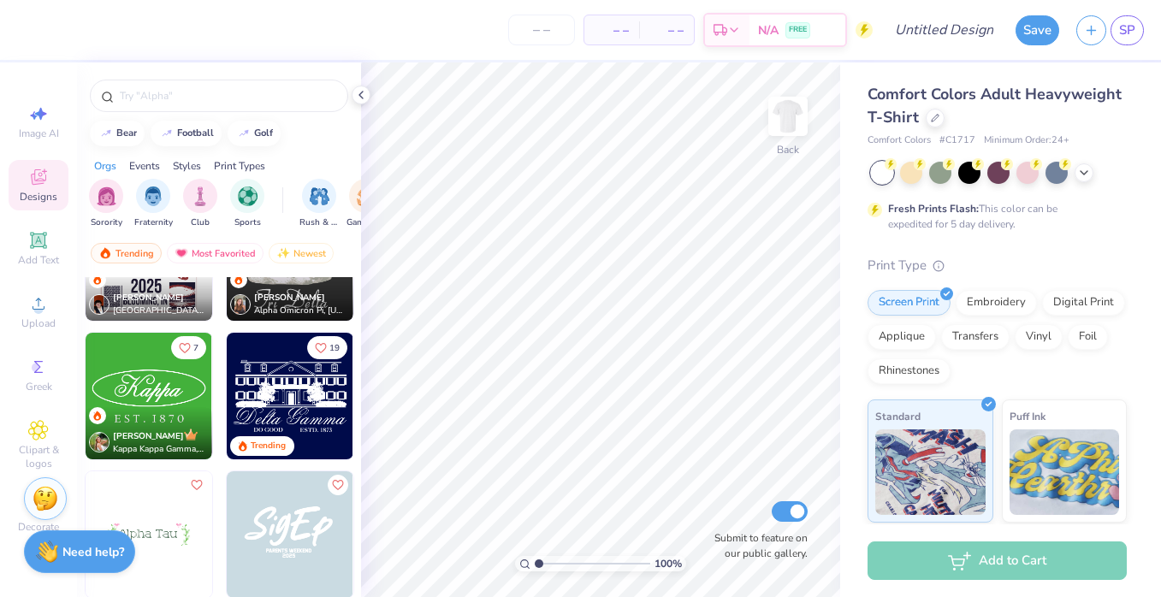
scroll to position [5377, 0]
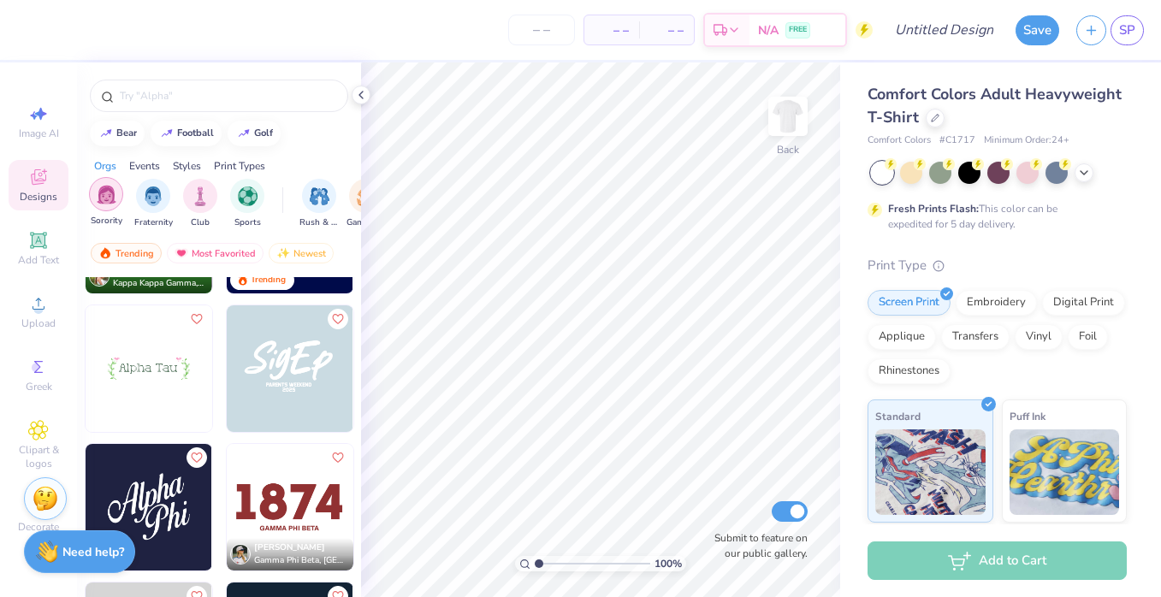
click at [112, 204] on div "filter for Sorority" at bounding box center [106, 194] width 34 height 34
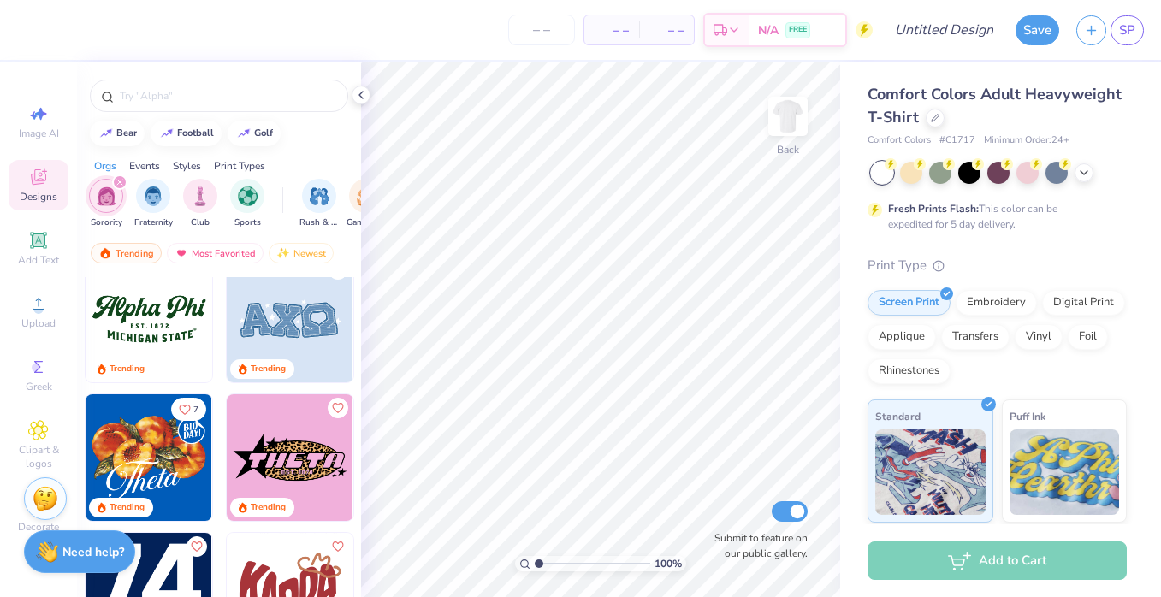
scroll to position [1125, 0]
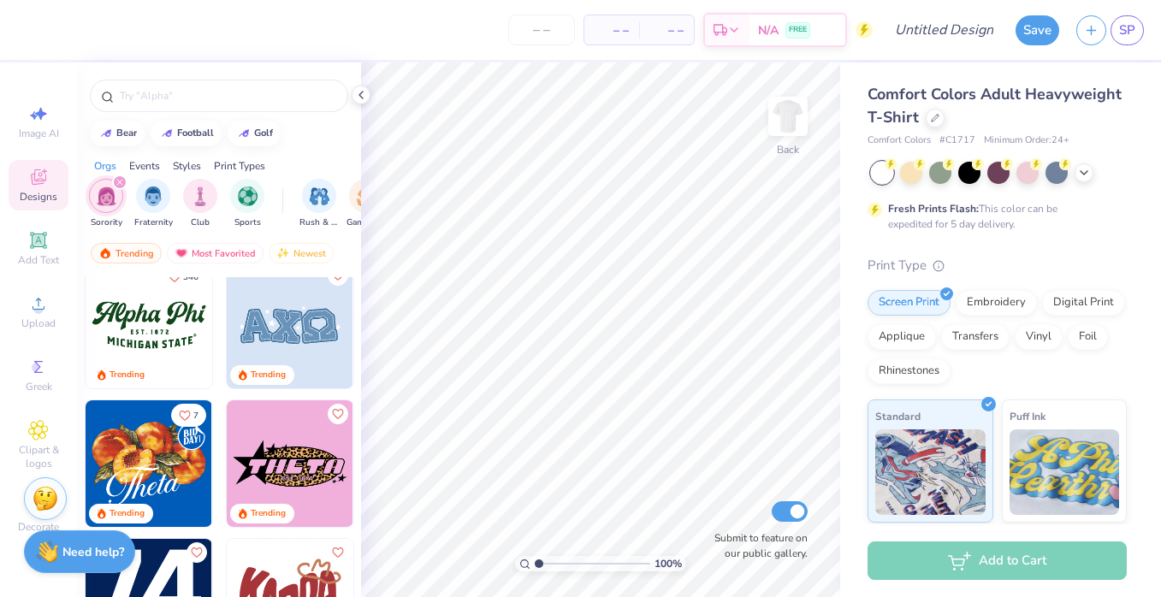
click at [139, 334] on img at bounding box center [149, 325] width 127 height 127
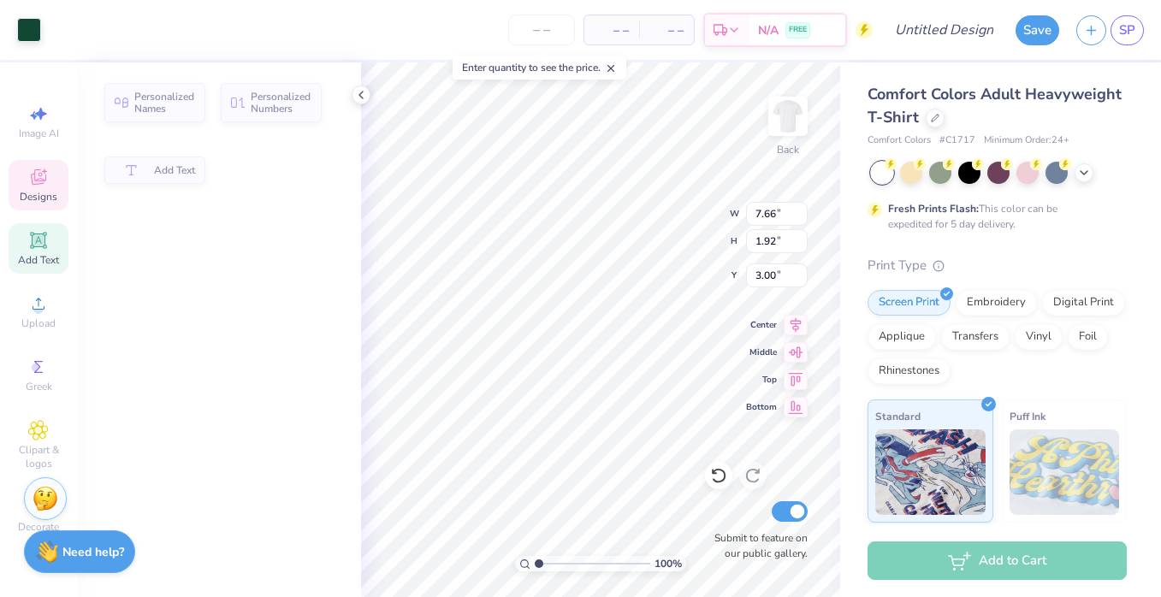
type input "1.92"
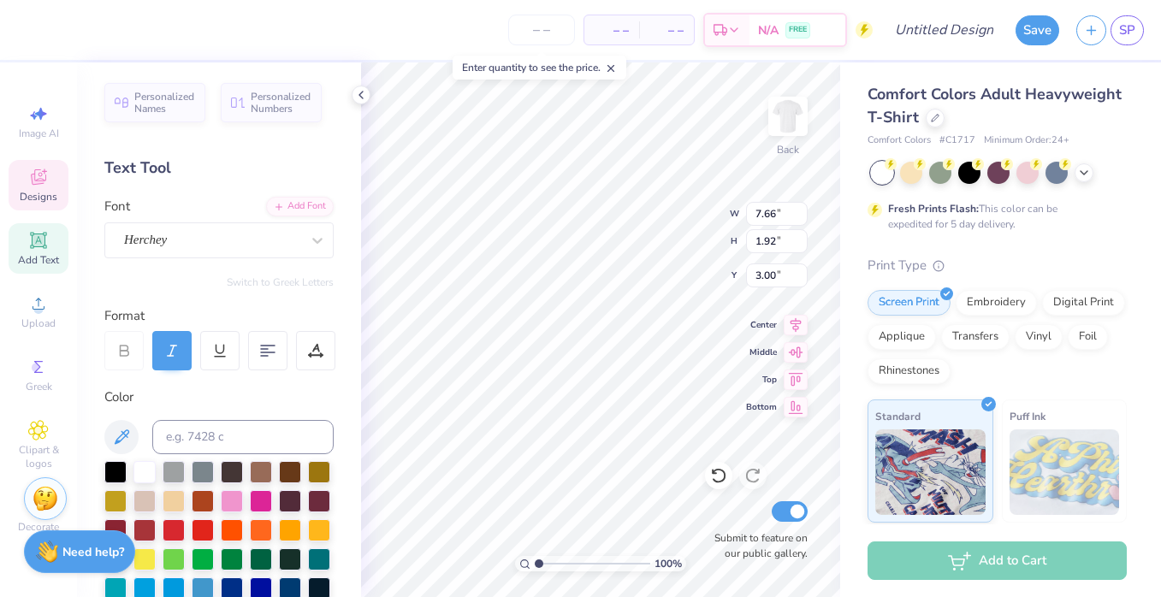
scroll to position [0, 0]
type textarea "A"
type textarea "Miami Soccer"
type input "5.85"
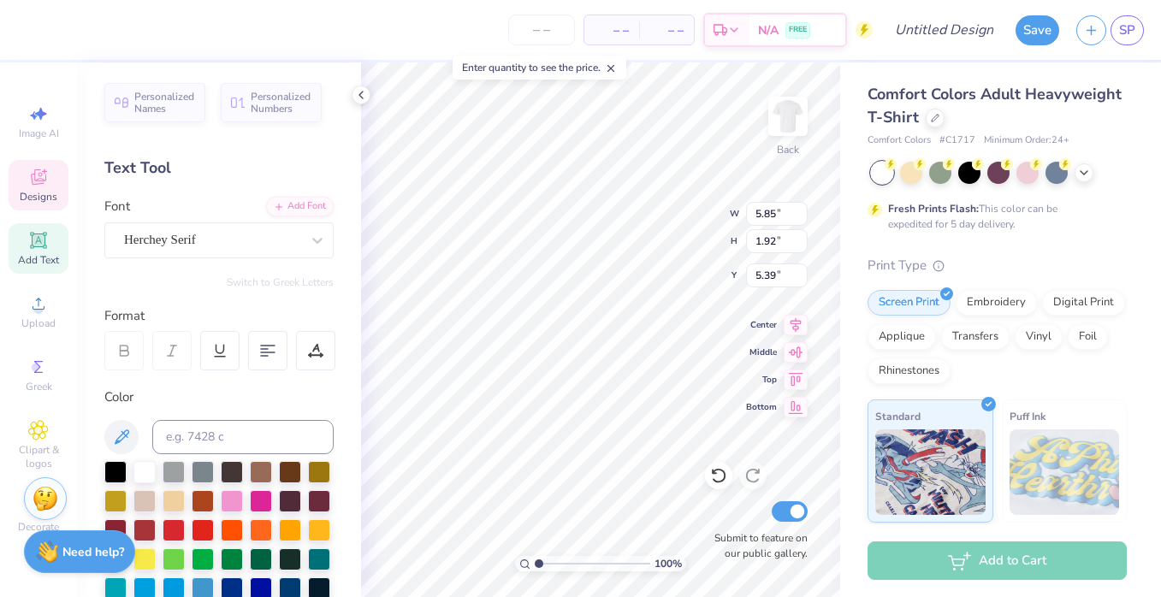
type input "0.87"
type input "5.39"
type input "2.60"
type input "0.32"
type input "4.93"
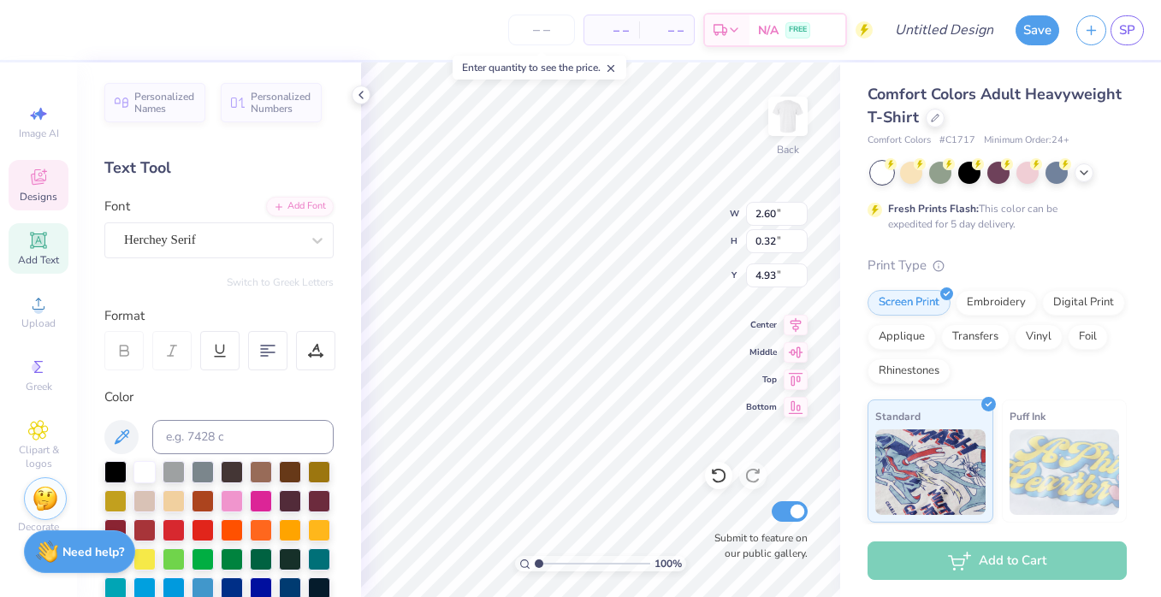
scroll to position [0, 1]
type textarea "Class of '25"
type textarea "SENIOR NIGHT"
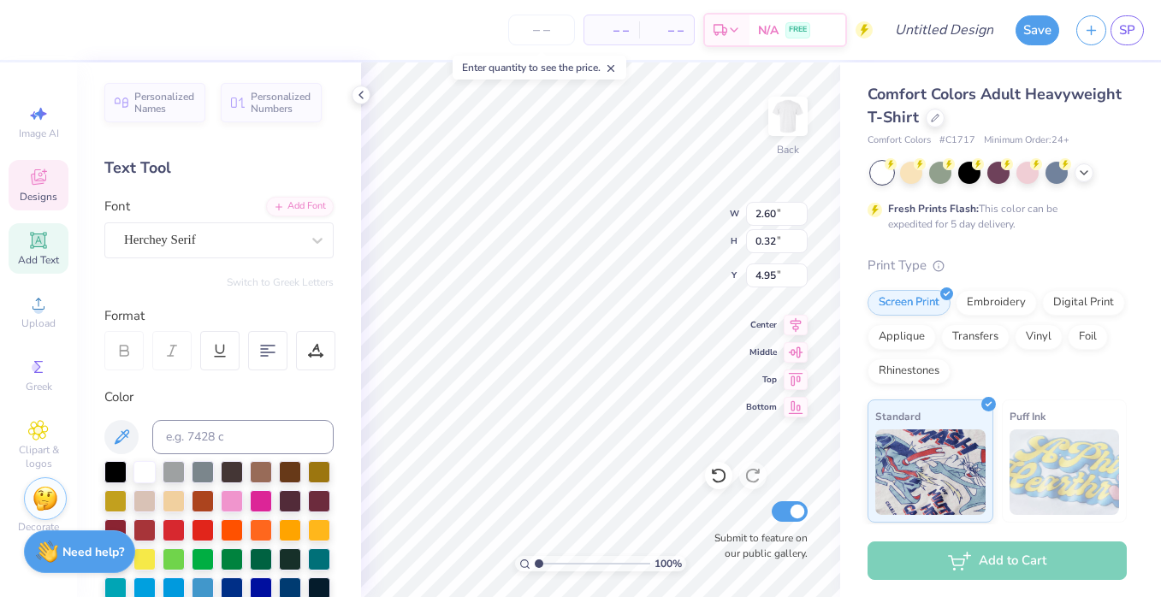
type input "2.60"
type input "0.32"
type input "4.95"
type input "4.89"
type input "0.81"
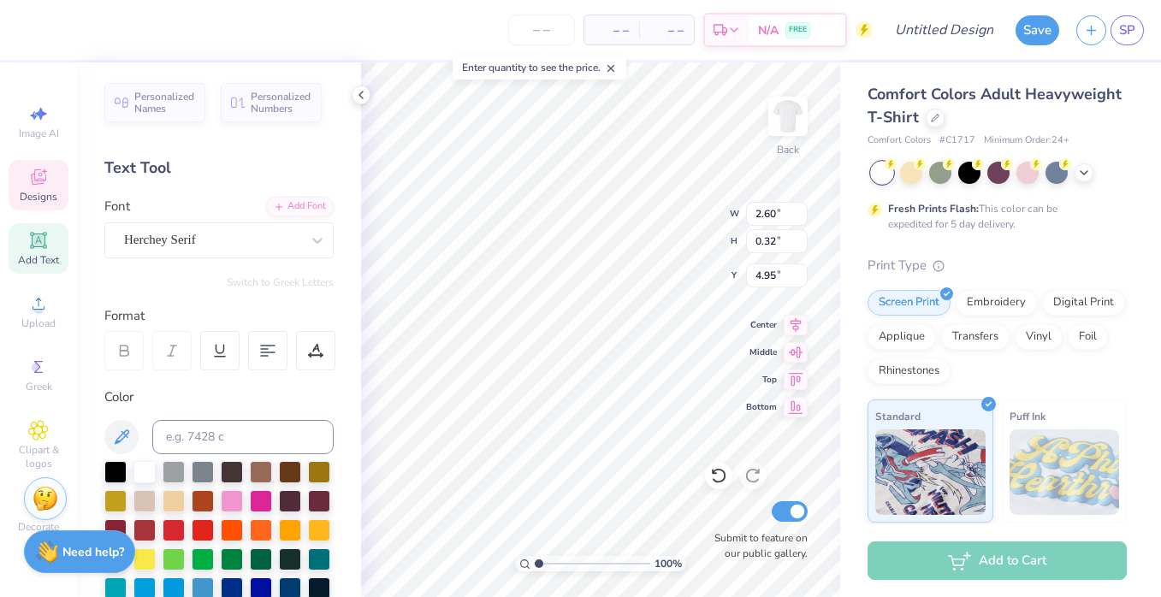
type input "5.42"
click at [151, 520] on div at bounding box center [144, 528] width 22 height 22
type input "10.15"
type input "1.72"
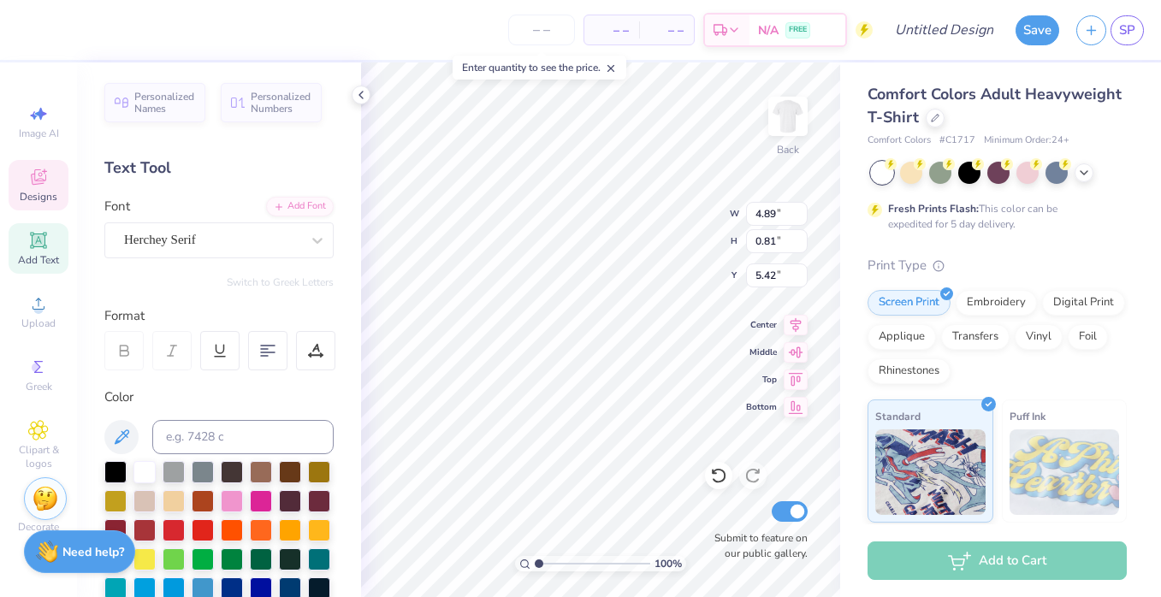
type input "2.95"
click at [152, 521] on div at bounding box center [144, 528] width 22 height 22
type input "2.60"
type input "0.32"
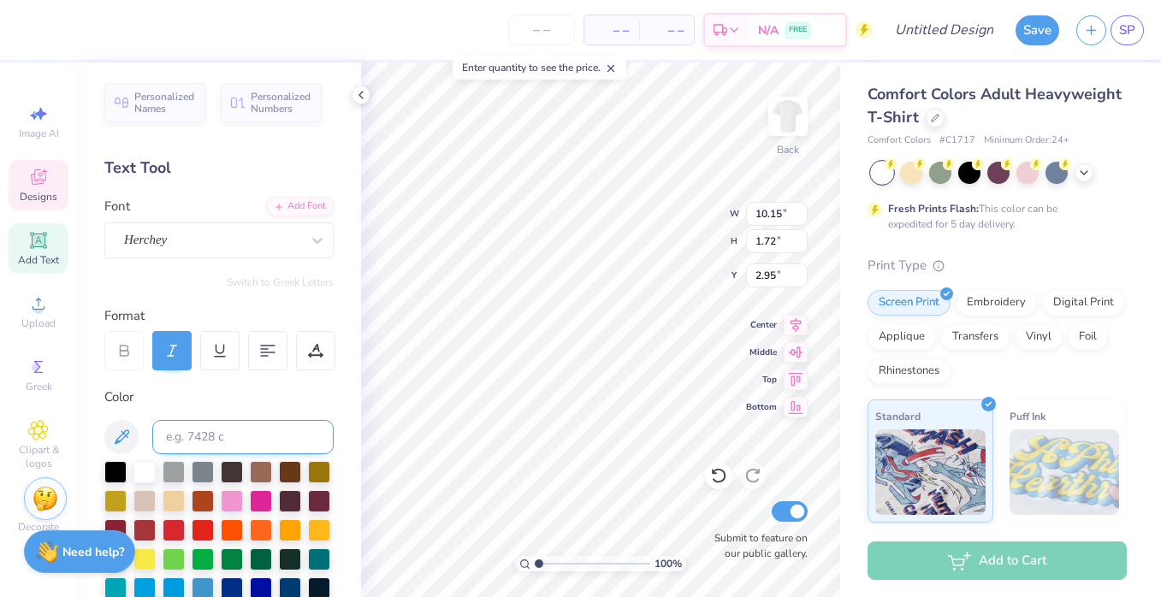
type input "4.95"
click at [151, 520] on div at bounding box center [144, 528] width 22 height 22
type input "11.86"
type input "3.83"
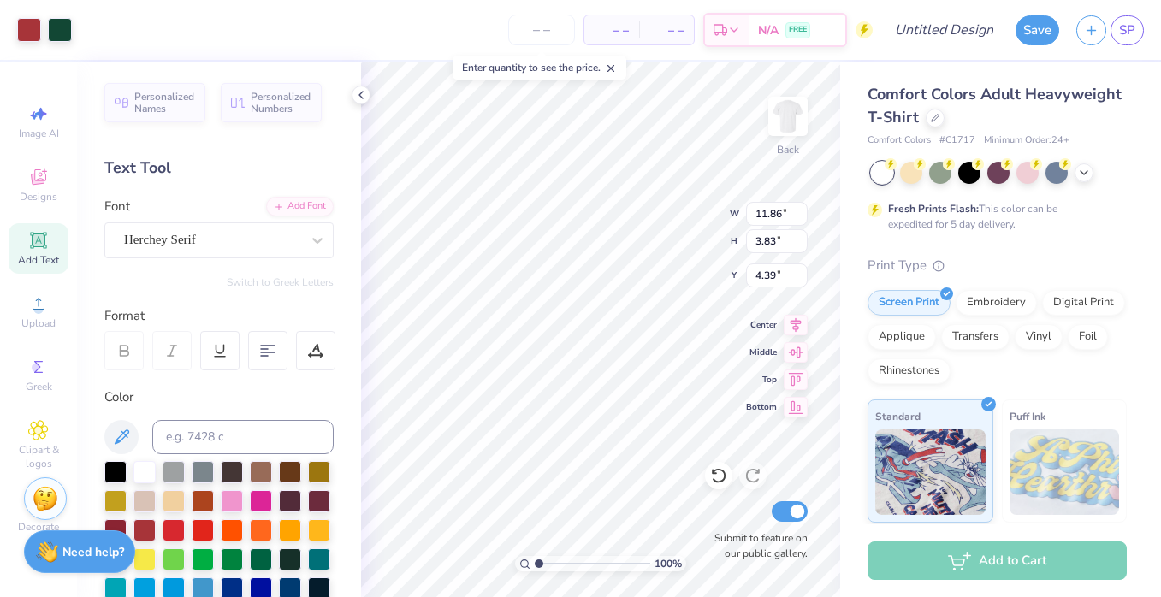
type input "4.27"
type input "12.94"
type input "4.18"
click at [785, 126] on img at bounding box center [788, 116] width 68 height 68
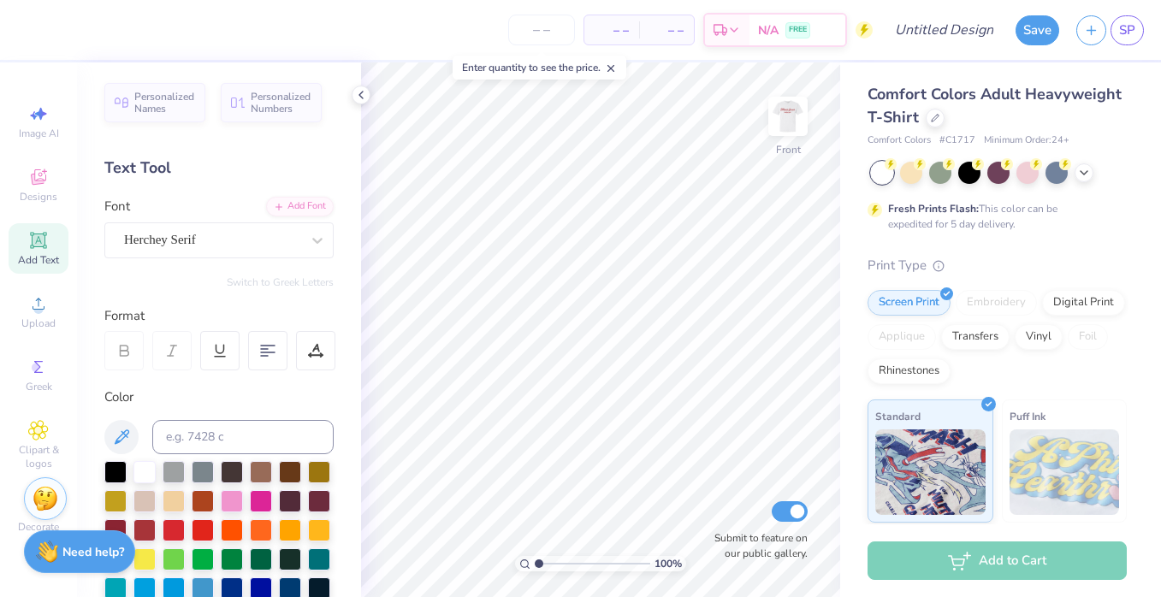
click at [785, 126] on img at bounding box center [788, 116] width 34 height 34
click at [26, 337] on div "Image AI Designs Add Text Upload Greek Clipart & logos Decorate" at bounding box center [39, 319] width 60 height 444
click at [27, 324] on span "Upload" at bounding box center [38, 323] width 34 height 14
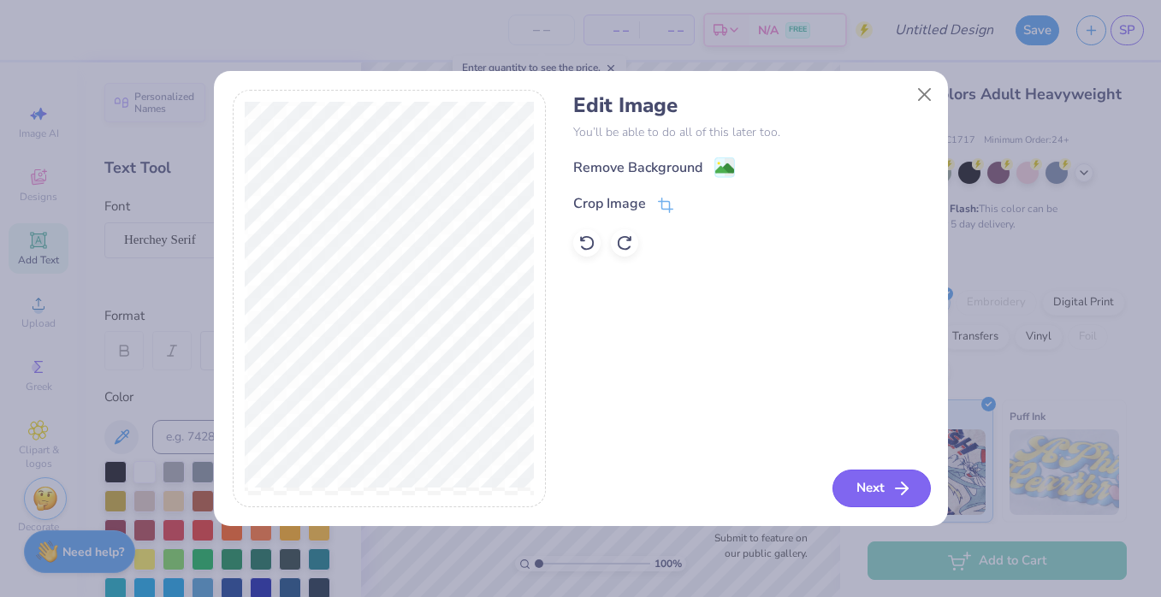
click at [883, 488] on button "Next" at bounding box center [881, 489] width 98 height 38
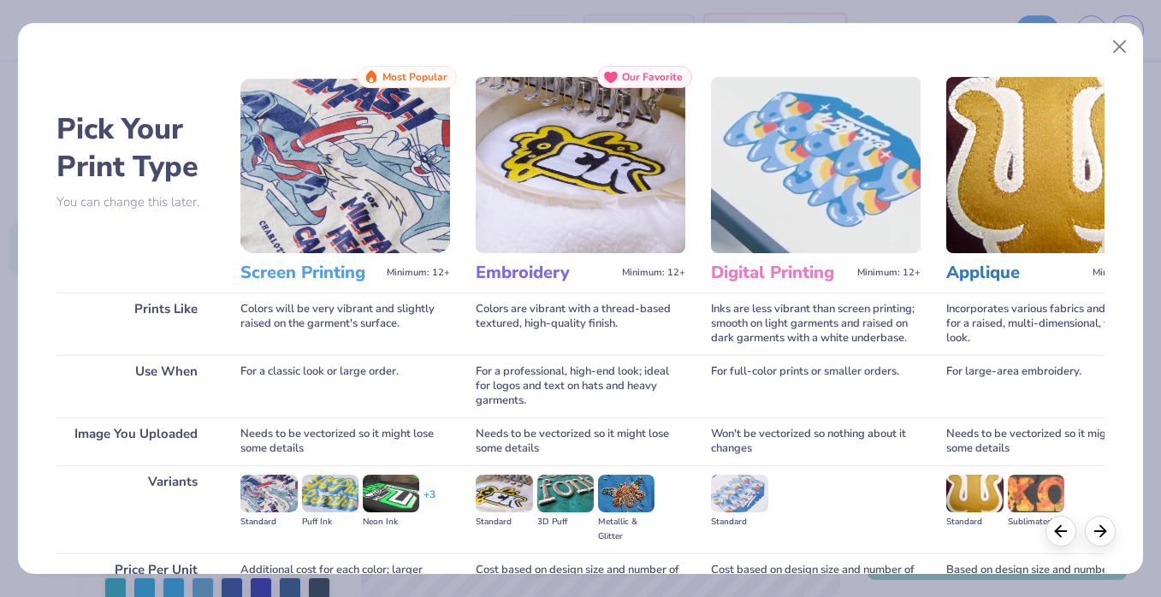
scroll to position [170, 0]
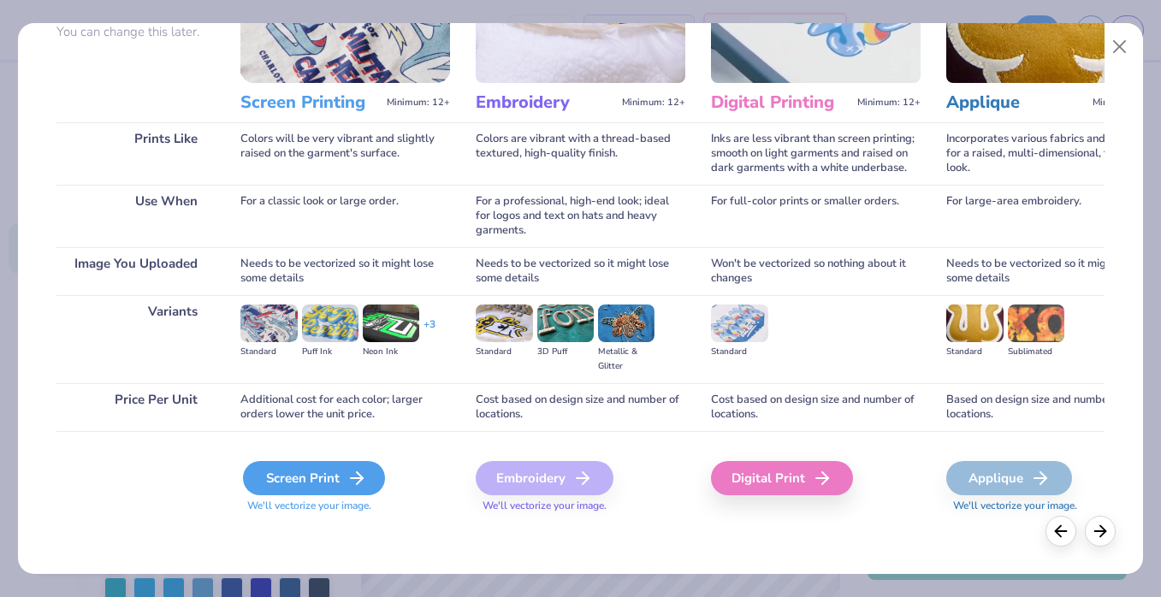
click at [280, 476] on div "Screen Print" at bounding box center [314, 478] width 142 height 34
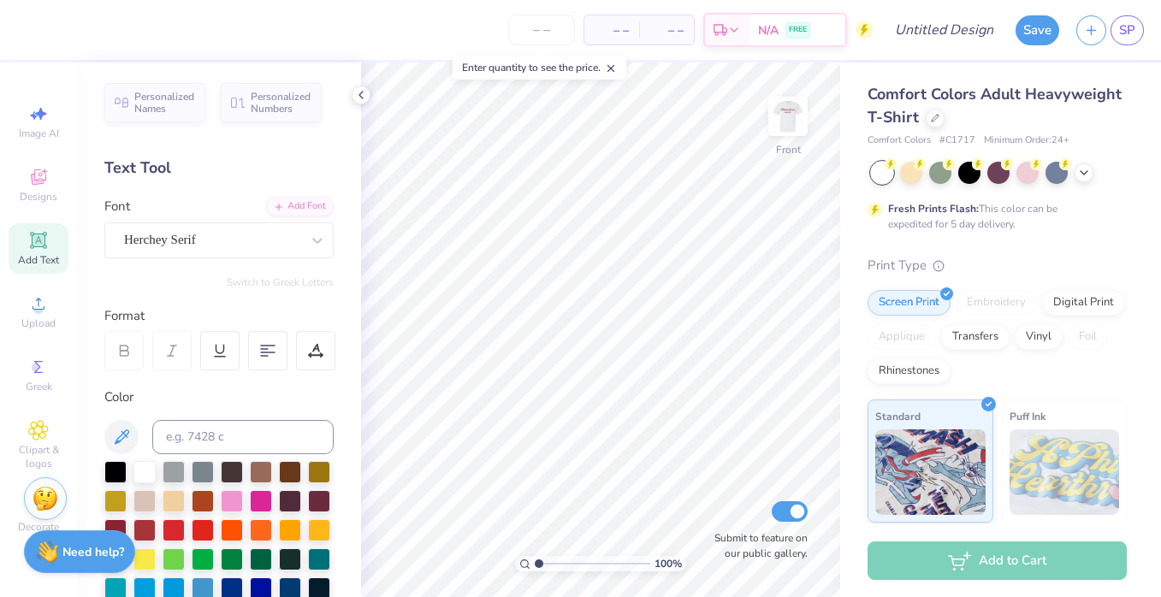
click at [841, 368] on div "Comfort Colors Adult Heavyweight T-Shirt Comfort Colors # C1717 Minimum Order: …" at bounding box center [1000, 424] width 321 height 724
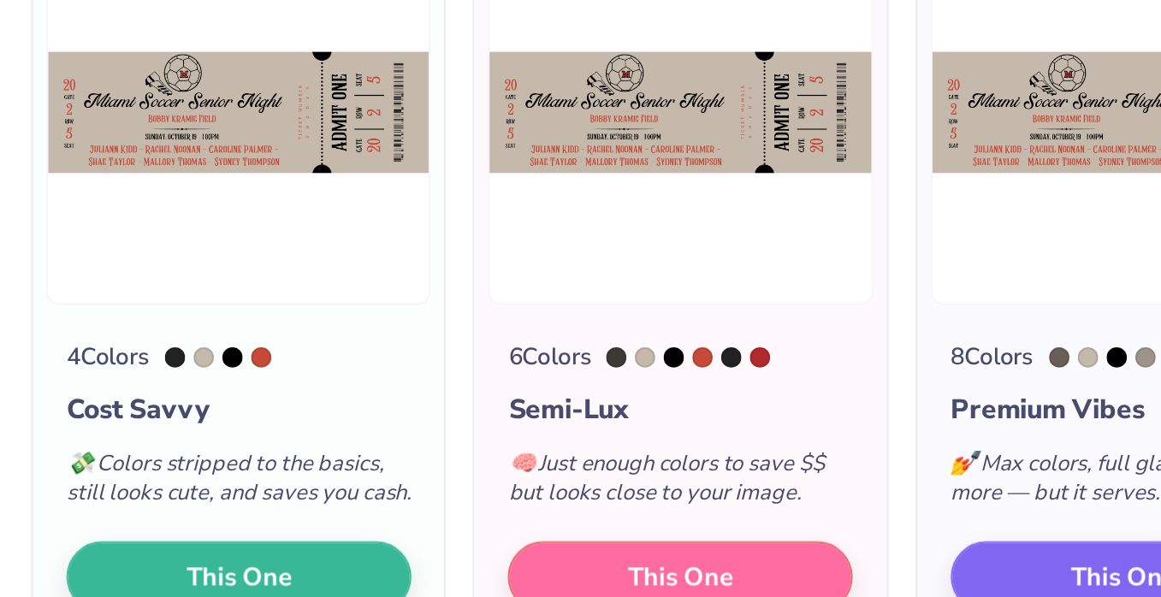
scroll to position [26, 0]
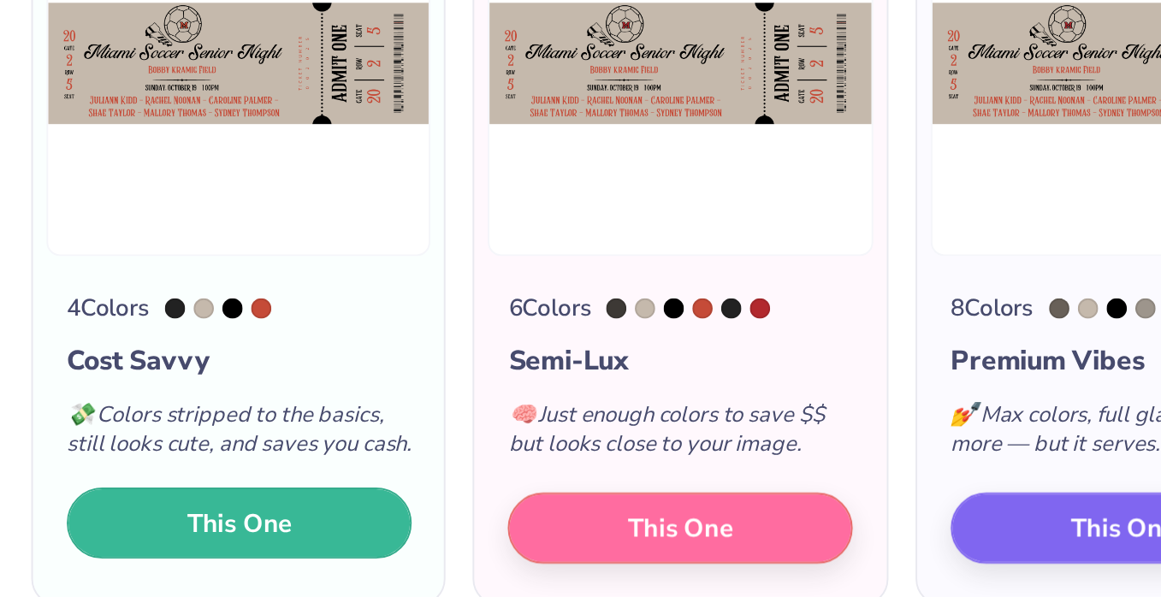
click at [186, 476] on button "This One" at bounding box center [133, 458] width 174 height 36
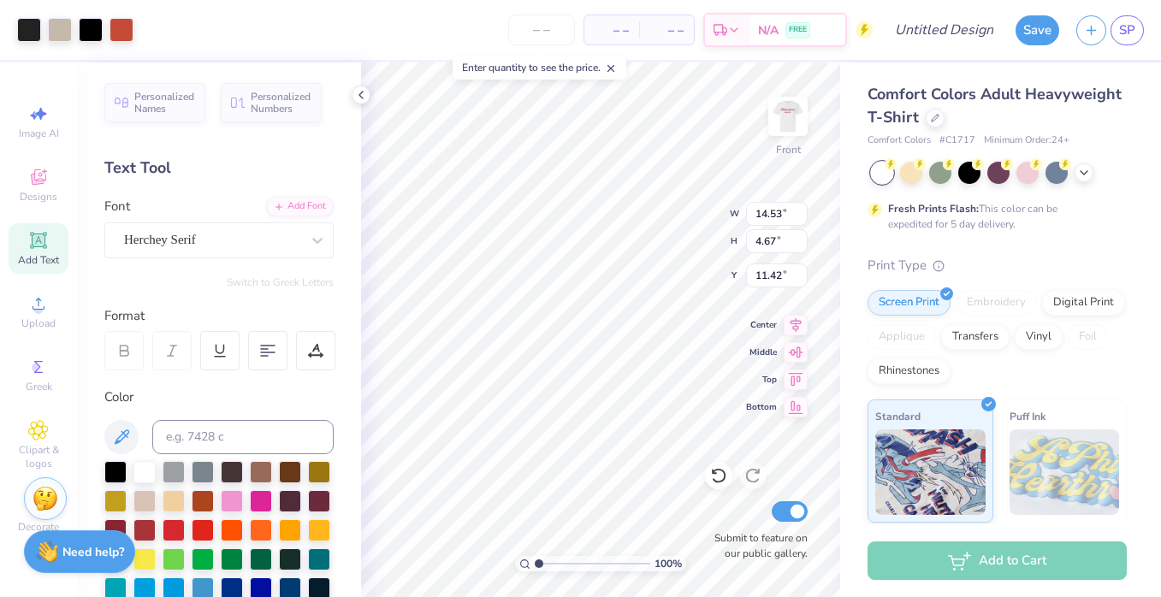
type input "6.45"
type input "4.74"
type input "14.56"
type input "1.50"
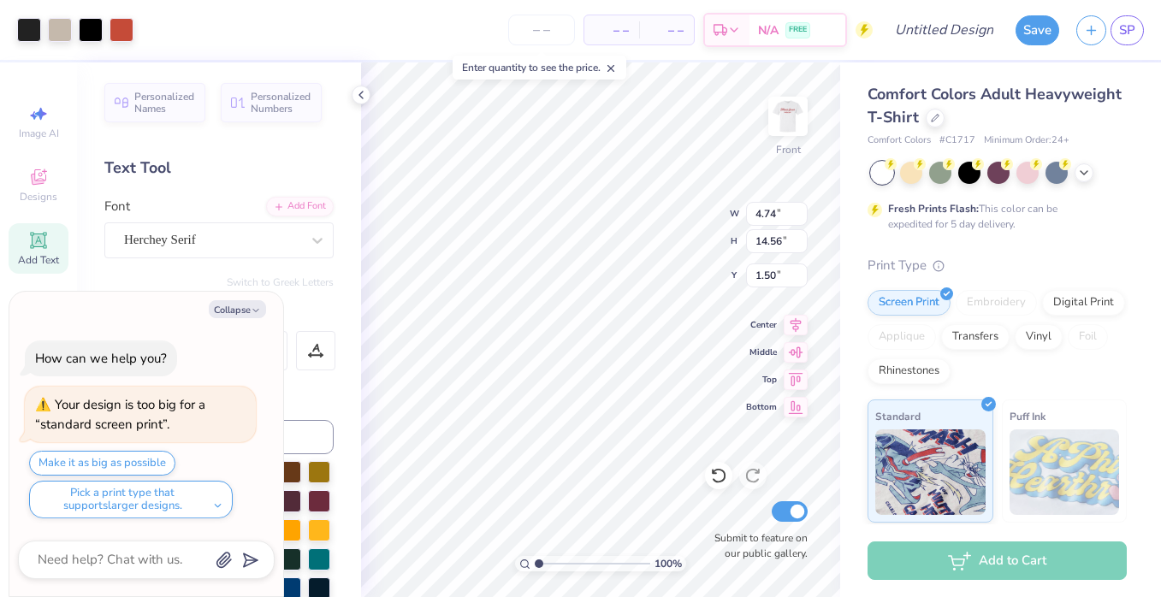
type textarea "x"
type input "2.59"
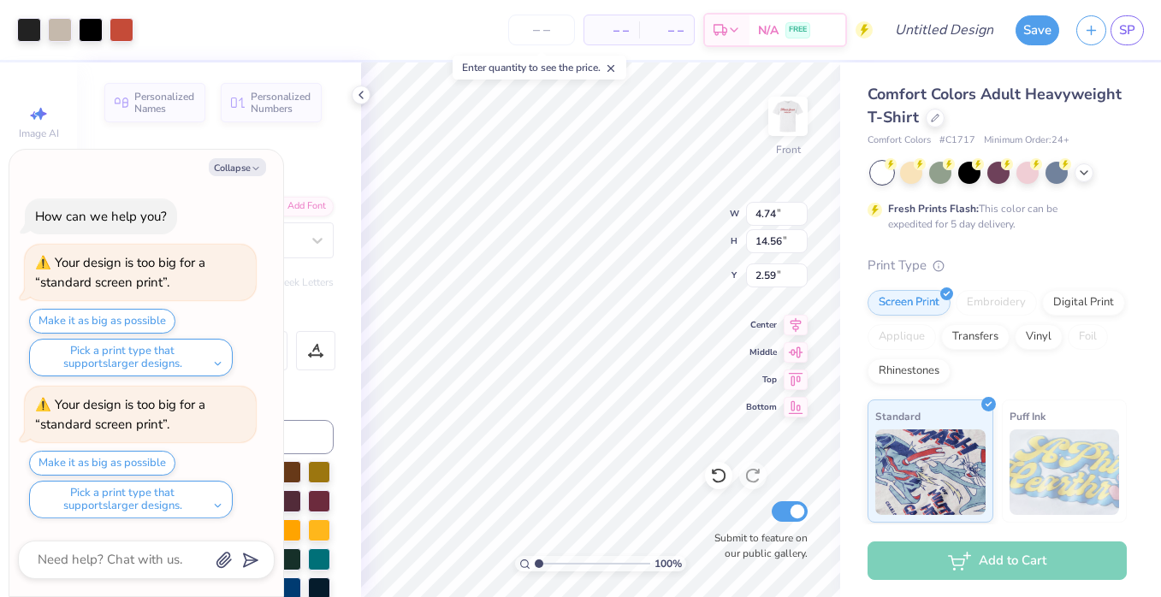
type textarea "x"
type input "5.40"
type input "16.58"
type textarea "x"
type input "3.00"
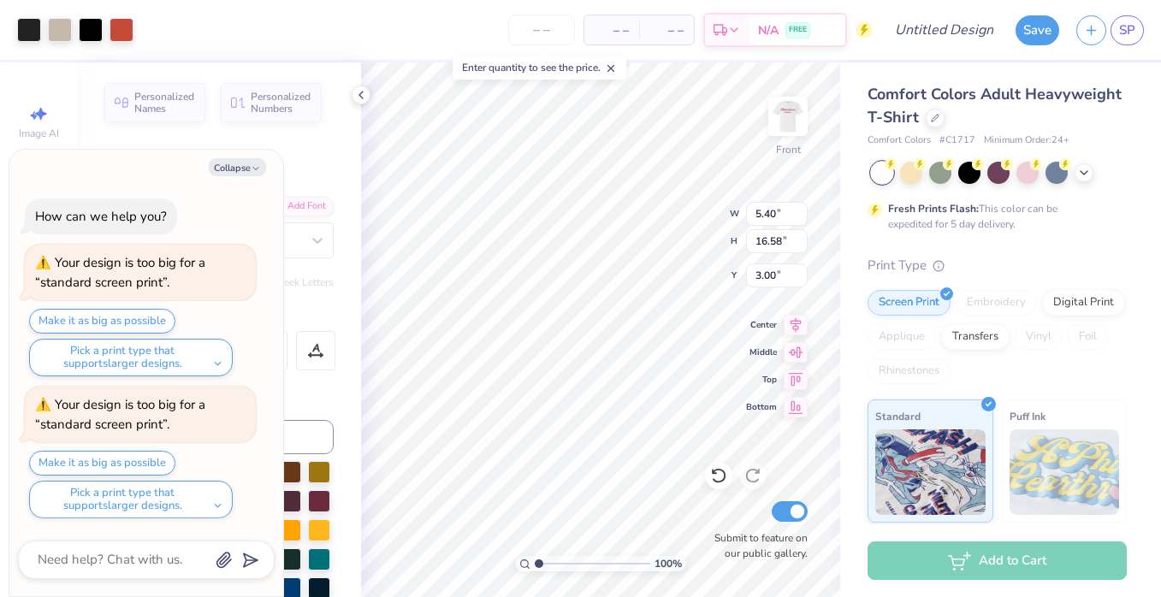
type textarea "x"
type input "4.14"
type textarea "x"
type input "5.05"
type textarea "x"
